Goal: Task Accomplishment & Management: Use online tool/utility

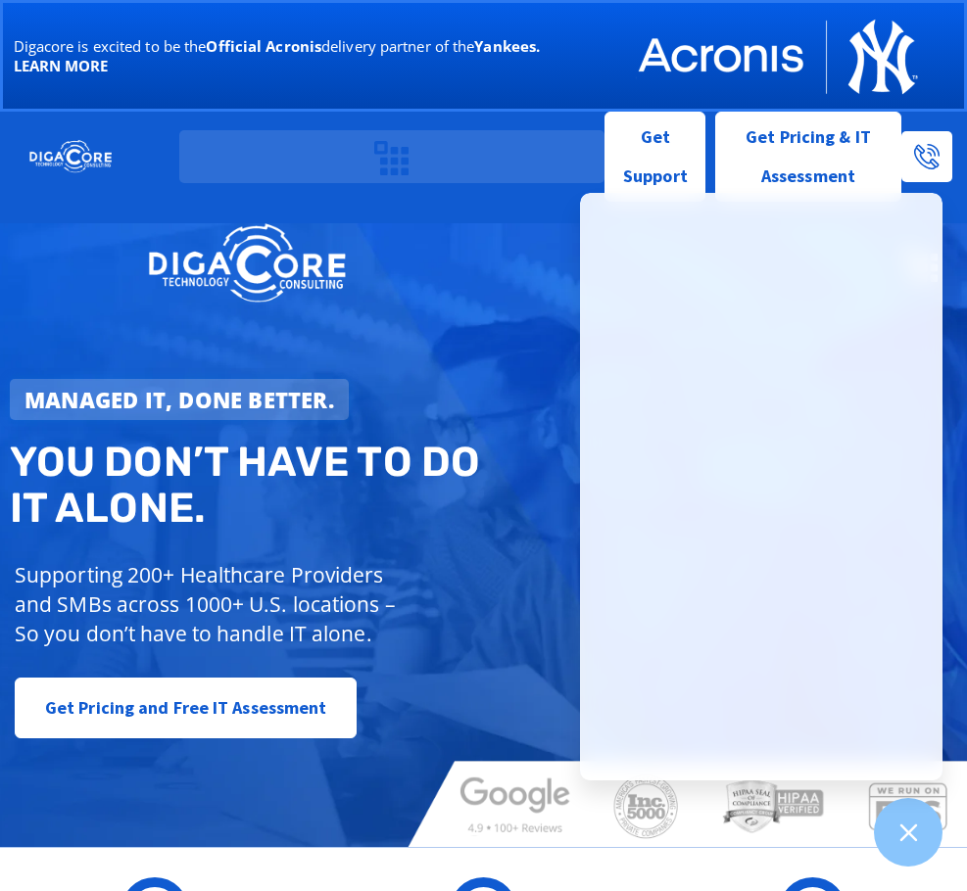
click at [411, 529] on h2 "You don’t have to do IT alone." at bounding box center [251, 485] width 482 height 90
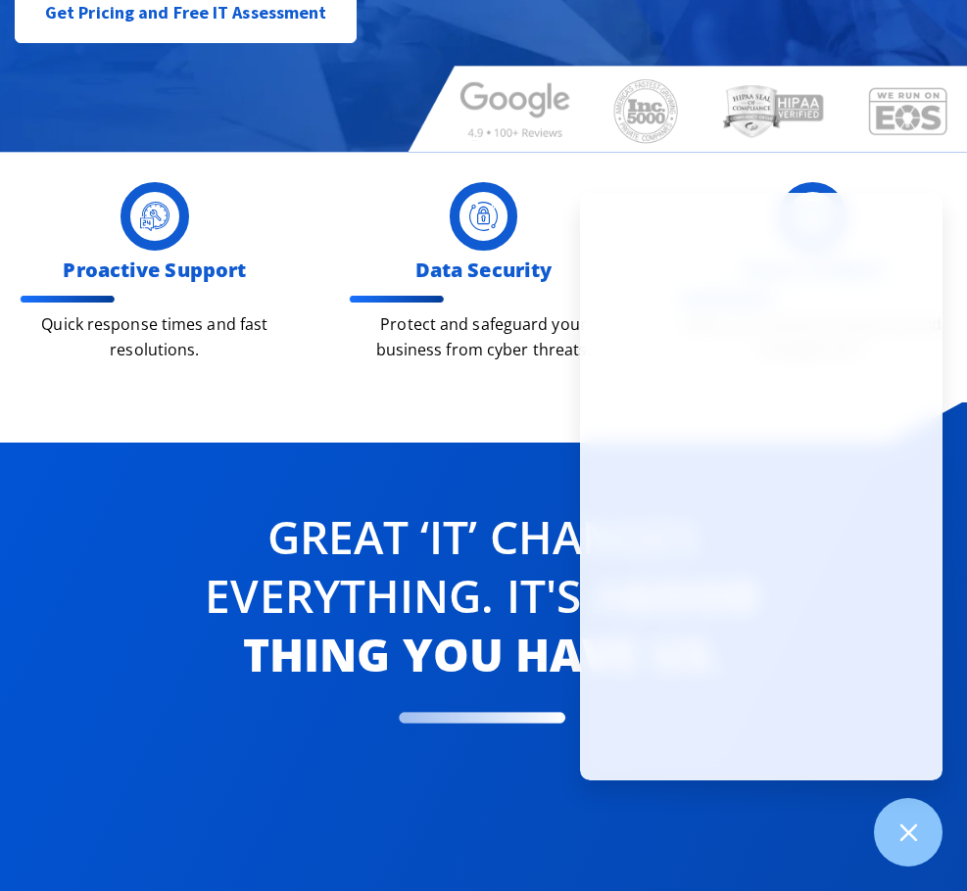
scroll to position [784, 0]
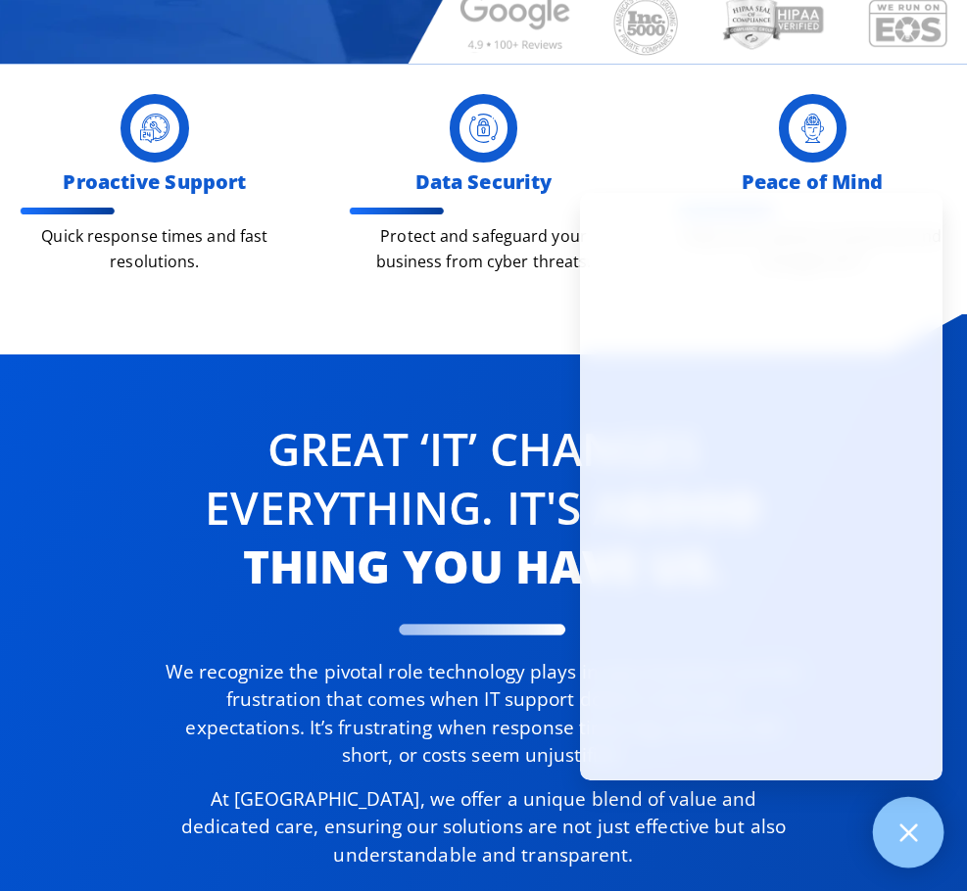
click at [892, 833] on div at bounding box center [908, 832] width 71 height 71
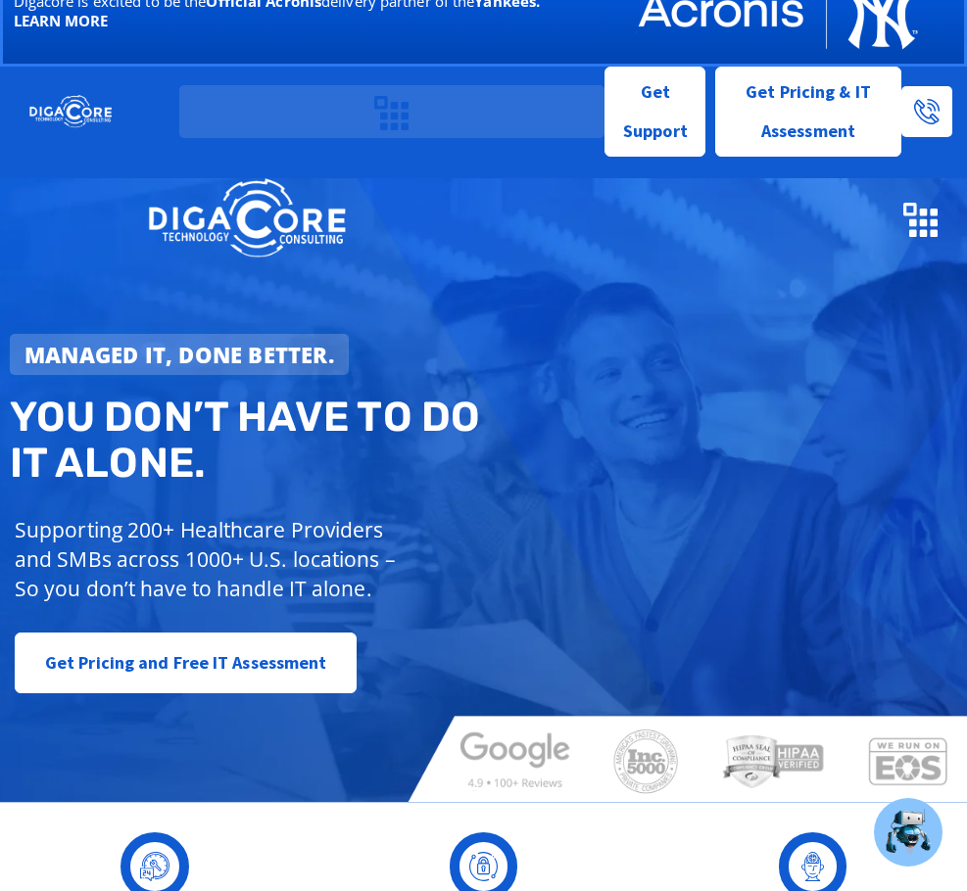
scroll to position [0, 0]
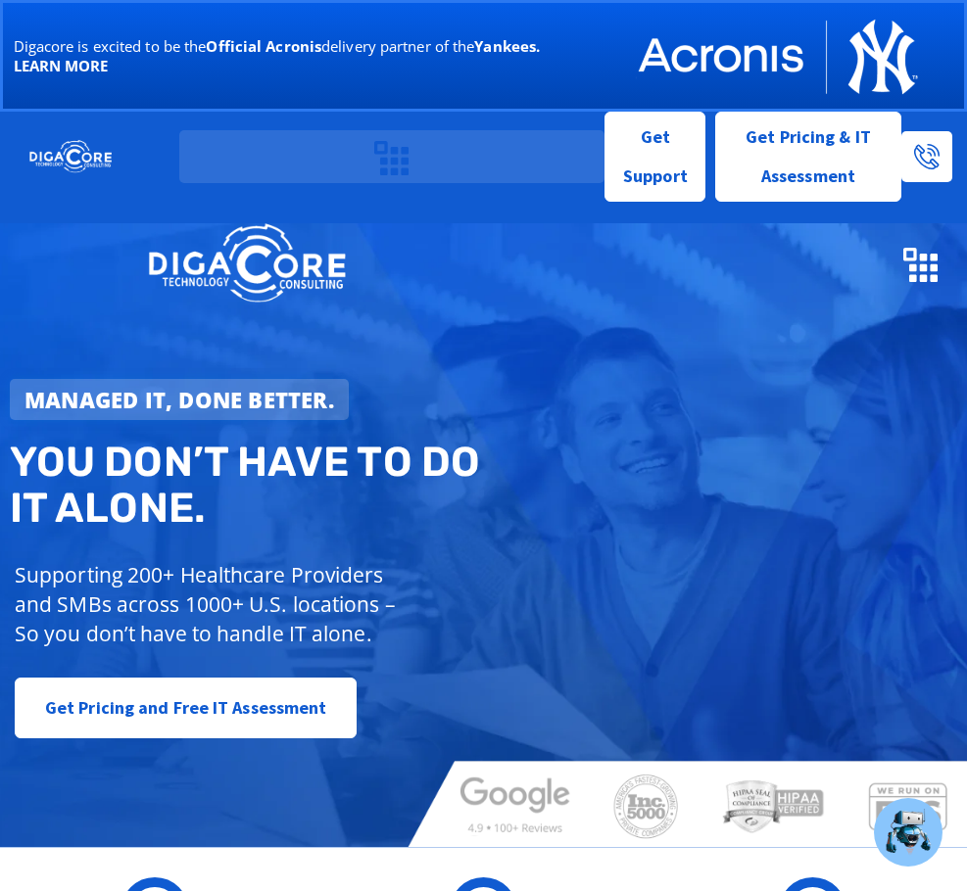
click at [920, 263] on icon "Menu Toggle" at bounding box center [920, 265] width 34 height 34
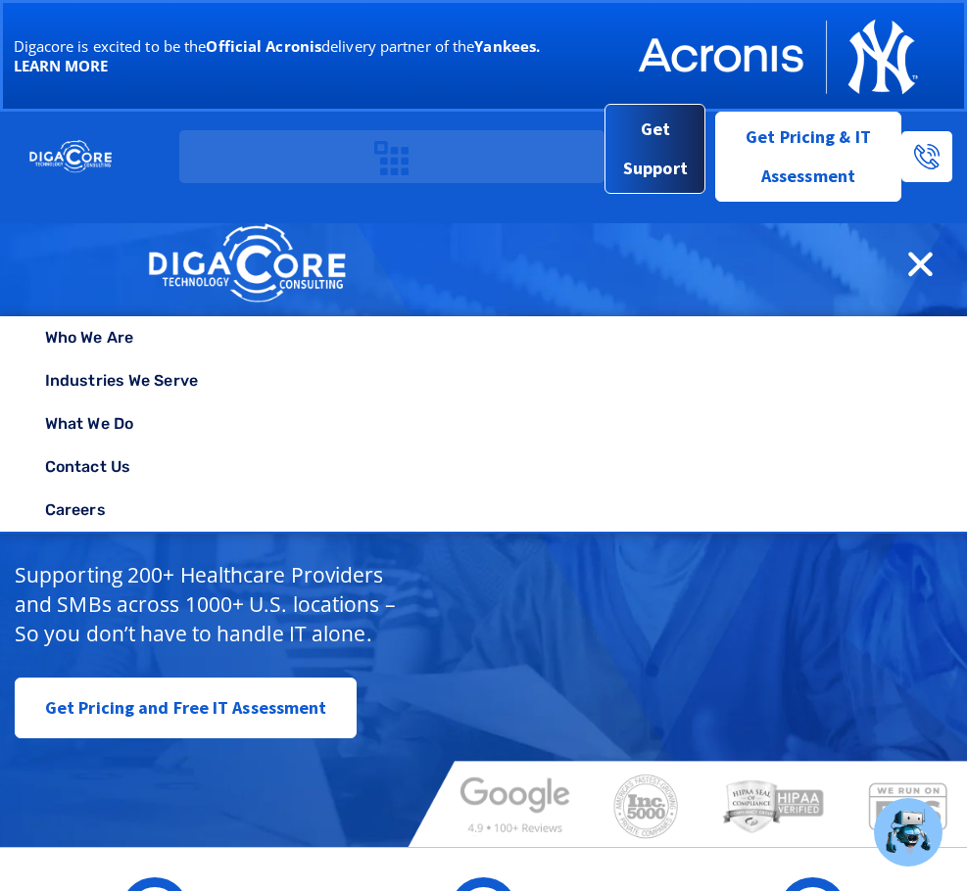
click at [648, 179] on span "Get Support" at bounding box center [656, 149] width 70 height 78
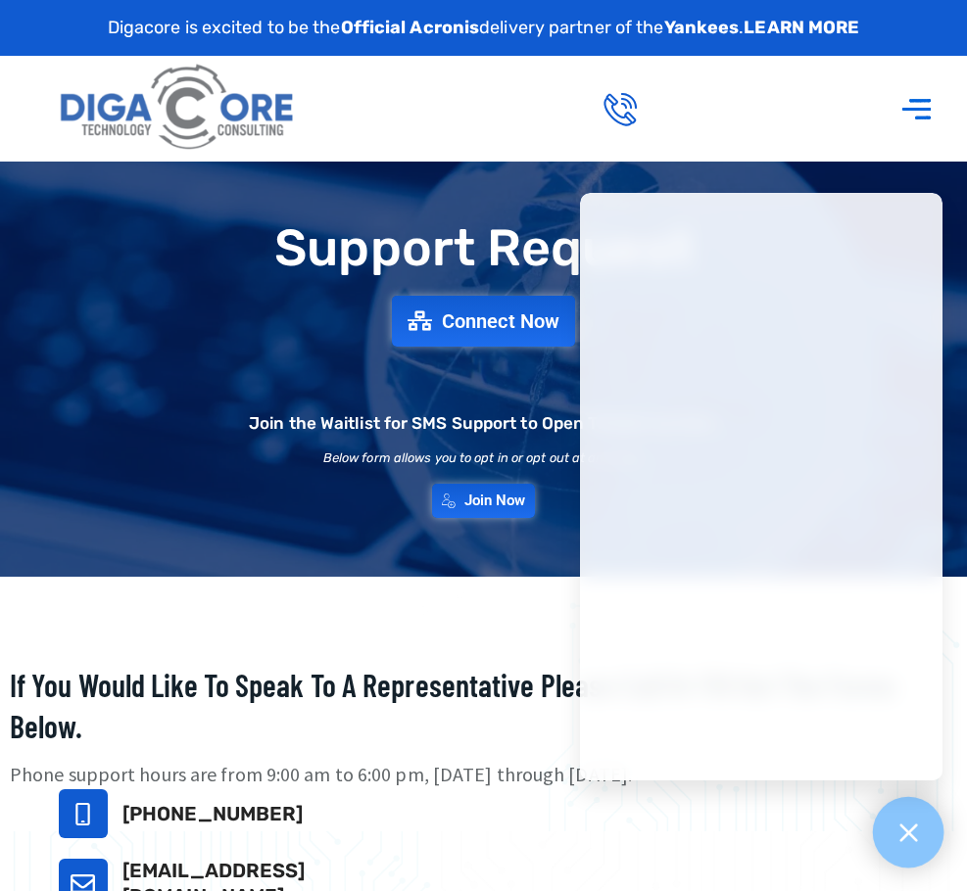
click at [923, 850] on div at bounding box center [908, 832] width 71 height 71
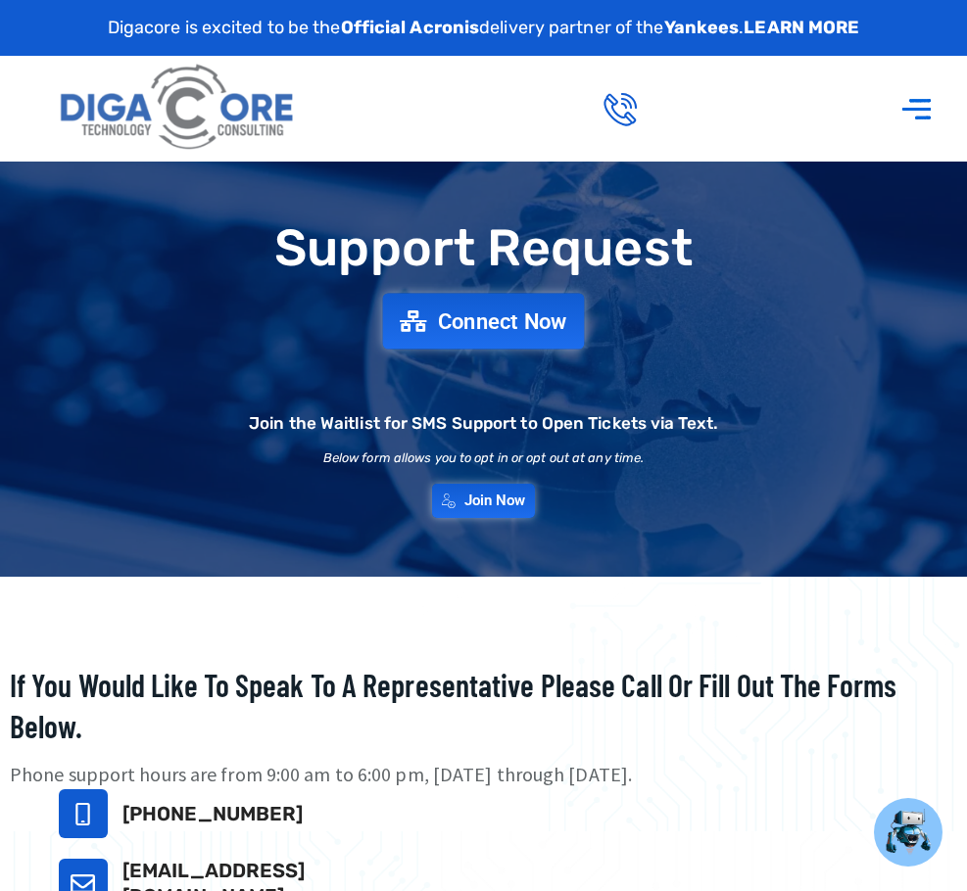
click at [444, 324] on span "Connect Now" at bounding box center [502, 321] width 129 height 22
